Goal: Task Accomplishment & Management: Manage account settings

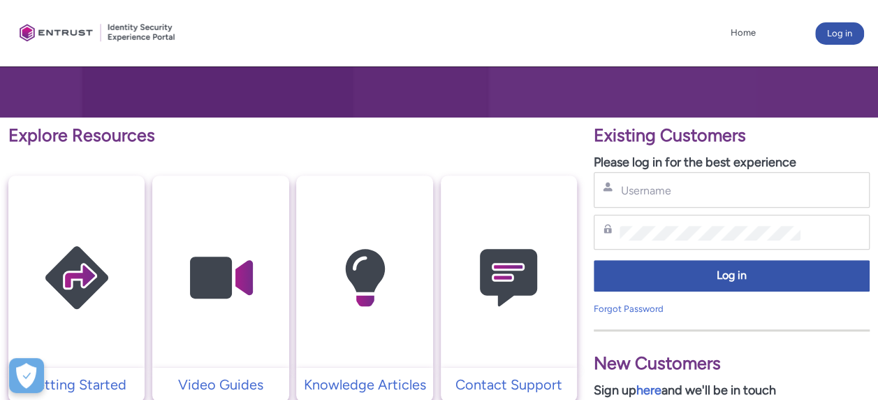
scroll to position [140, 0]
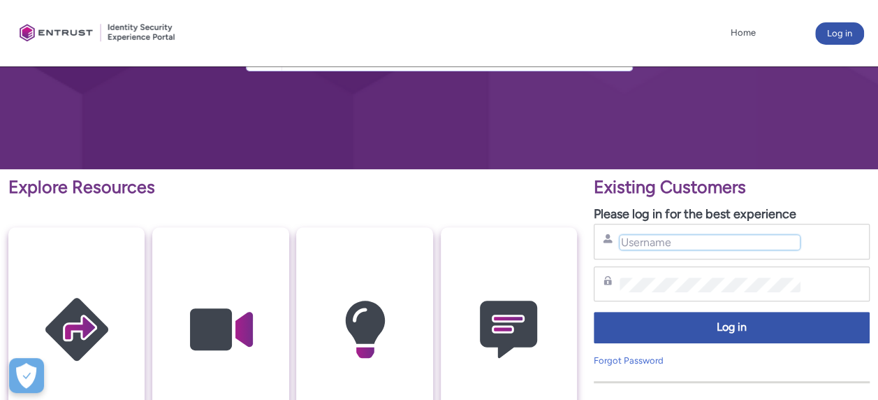
click at [694, 241] on input "Username" at bounding box center [710, 242] width 180 height 15
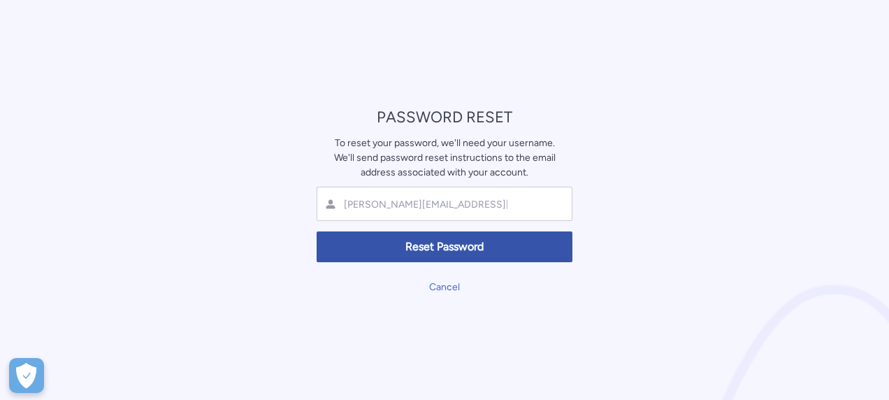
type input "[PERSON_NAME][EMAIL_ADDRESS][DOMAIN_NAME]"
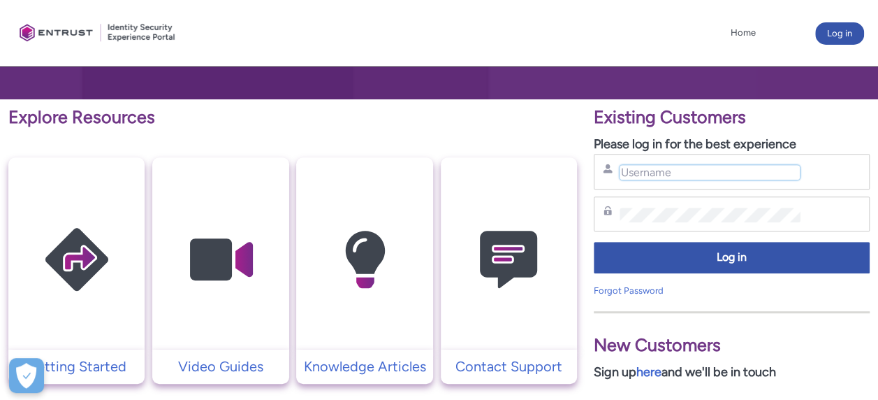
click at [676, 170] on input "Username" at bounding box center [710, 172] width 180 height 15
type input "[PERSON_NAME][EMAIL_ADDRESS][DOMAIN_NAME]"
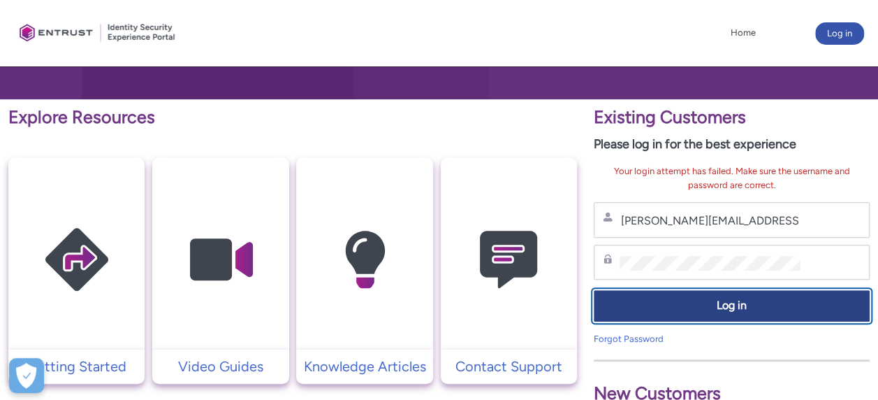
click at [655, 302] on span "Log in" at bounding box center [732, 306] width 258 height 16
click at [824, 302] on span "Log in" at bounding box center [732, 306] width 258 height 16
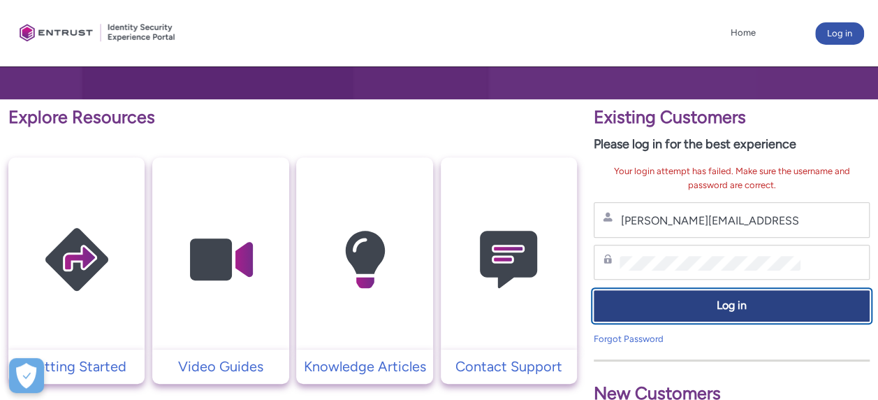
click at [650, 300] on span "Log in" at bounding box center [732, 306] width 258 height 16
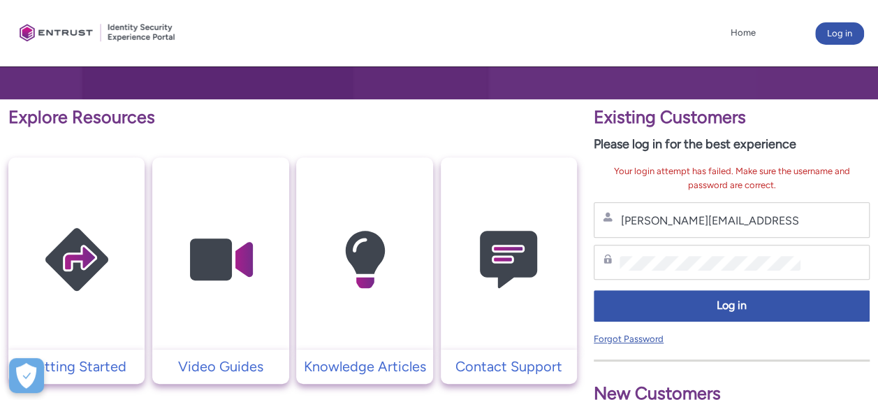
click at [630, 333] on link "Forgot Password" at bounding box center [629, 338] width 70 height 10
